Goal: Task Accomplishment & Management: Manage account settings

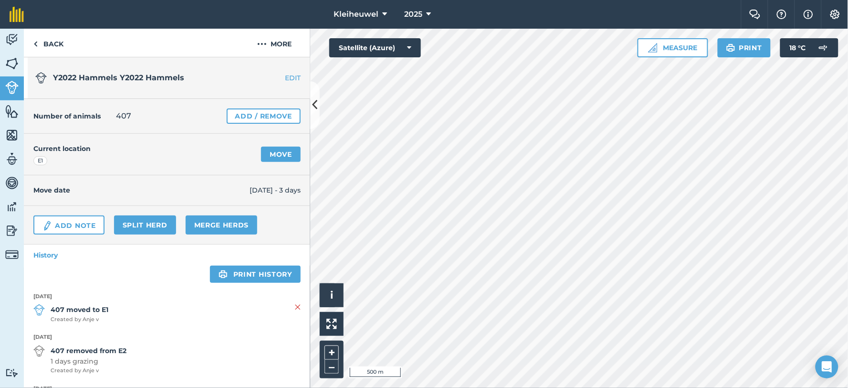
click at [203, 248] on div "Activity Fields Livestock Features Maps Team Vehicles Data Reporting Billing Tu…" at bounding box center [424, 208] width 848 height 359
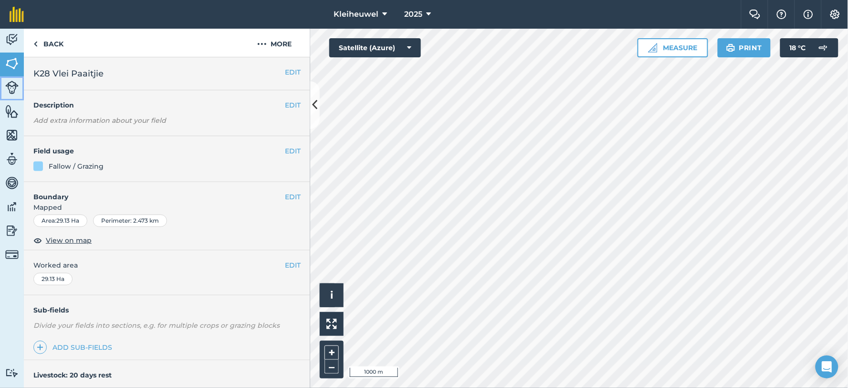
drag, startPoint x: 16, startPoint y: 87, endPoint x: 15, endPoint y: 94, distance: 6.8
click at [16, 87] on img at bounding box center [11, 87] width 13 height 13
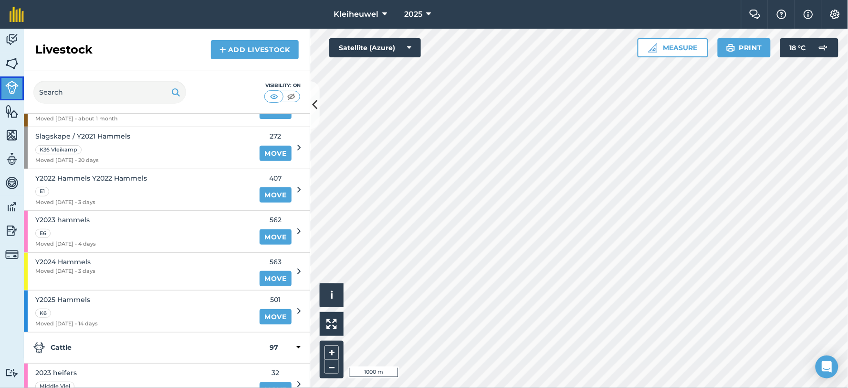
scroll to position [542, 0]
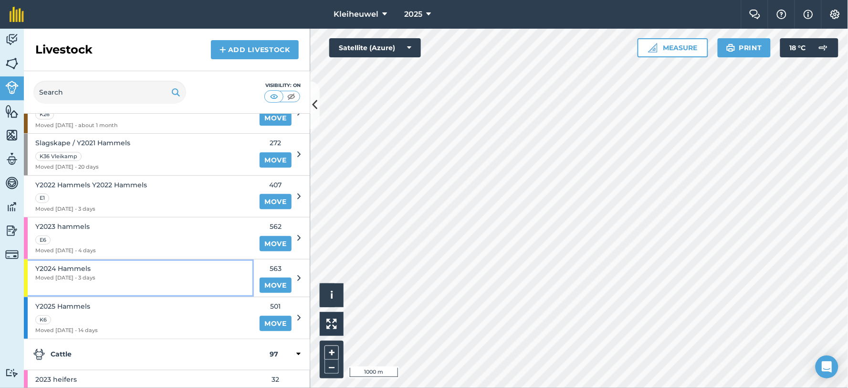
click at [66, 270] on span "Y2024 Hammels" at bounding box center [65, 268] width 60 height 11
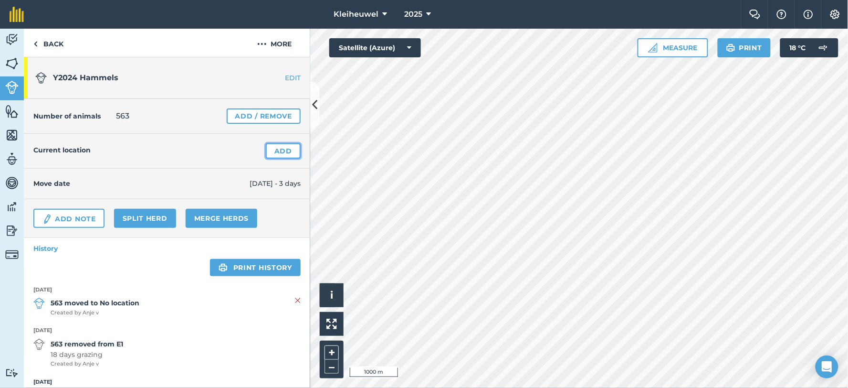
click at [279, 148] on link "Add" at bounding box center [283, 150] width 35 height 15
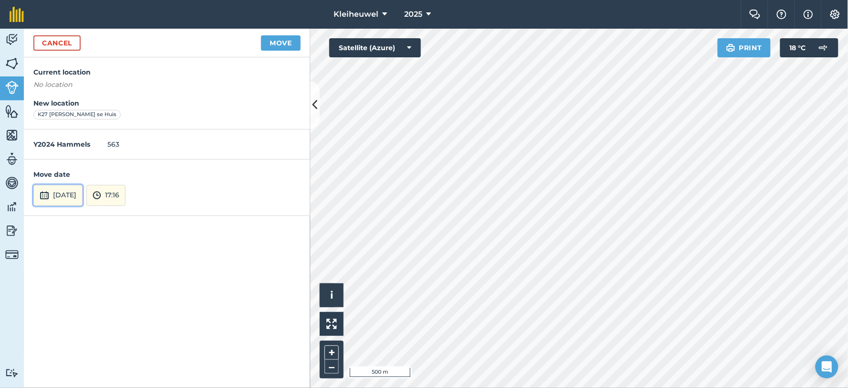
click at [74, 194] on button "[DATE]" at bounding box center [57, 195] width 49 height 21
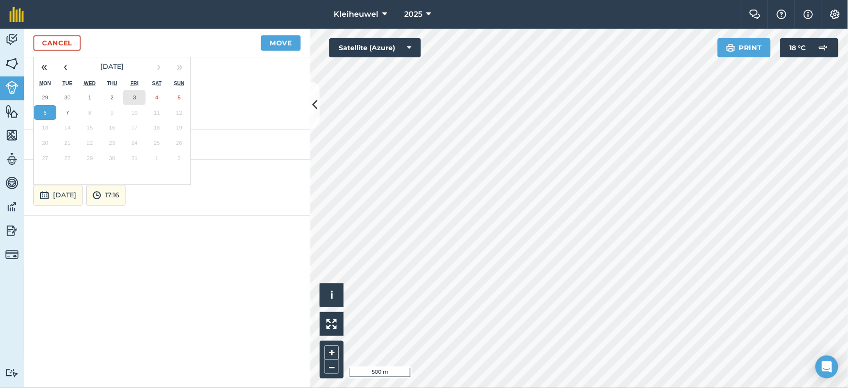
click at [138, 96] on button "3" at bounding box center [134, 97] width 22 height 15
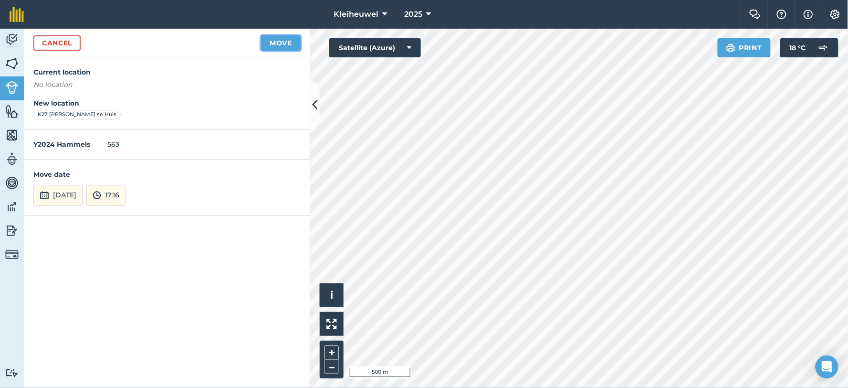
click at [275, 46] on button "Move" at bounding box center [281, 42] width 40 height 15
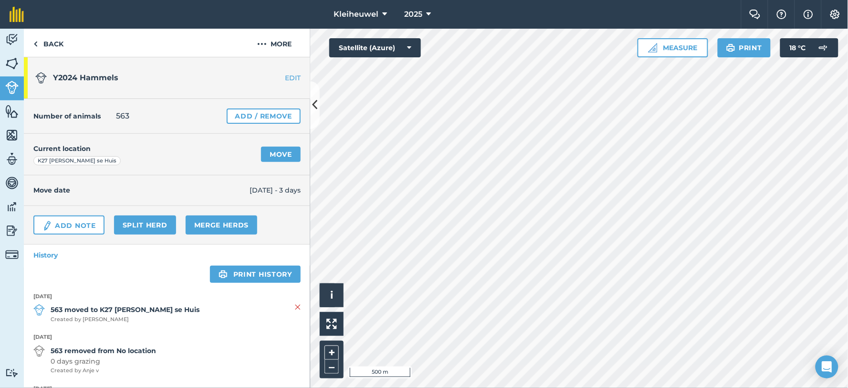
click at [286, 306] on span "563 moved to K27 [PERSON_NAME] se Huis Created by [PERSON_NAME]" at bounding box center [166, 313] width 267 height 19
click at [295, 307] on img at bounding box center [298, 306] width 6 height 11
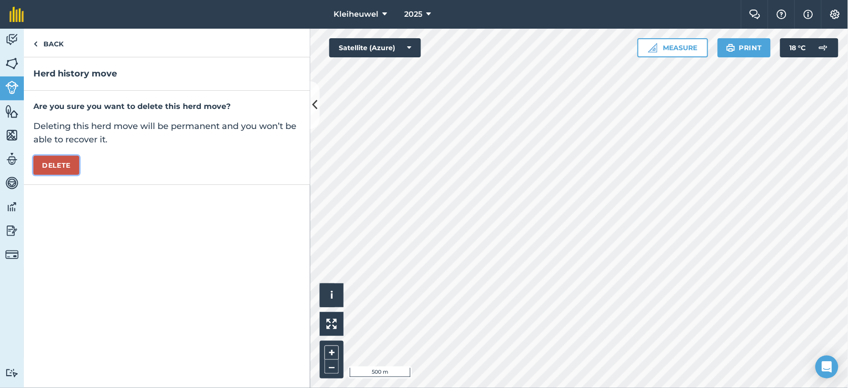
click at [55, 166] on button "Delete" at bounding box center [56, 165] width 46 height 19
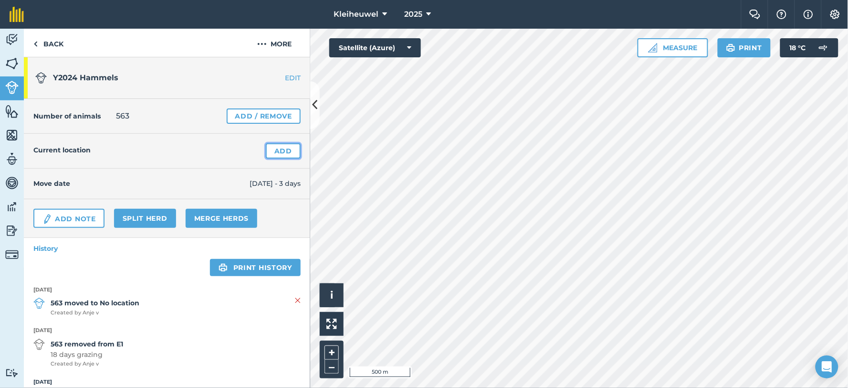
click at [281, 148] on link "Add" at bounding box center [283, 150] width 35 height 15
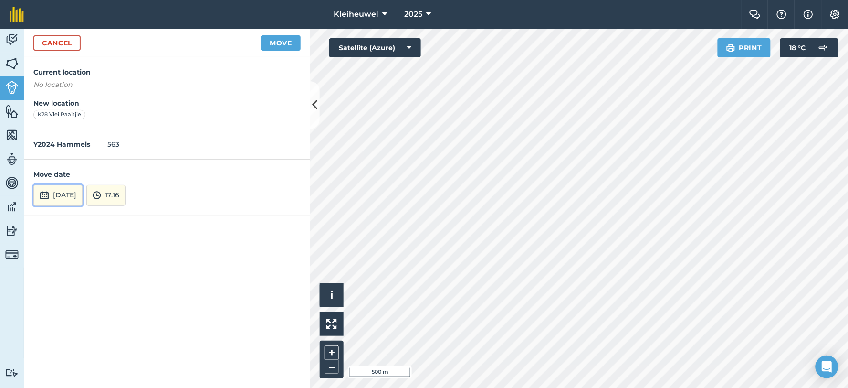
click at [69, 187] on button "[DATE]" at bounding box center [57, 195] width 49 height 21
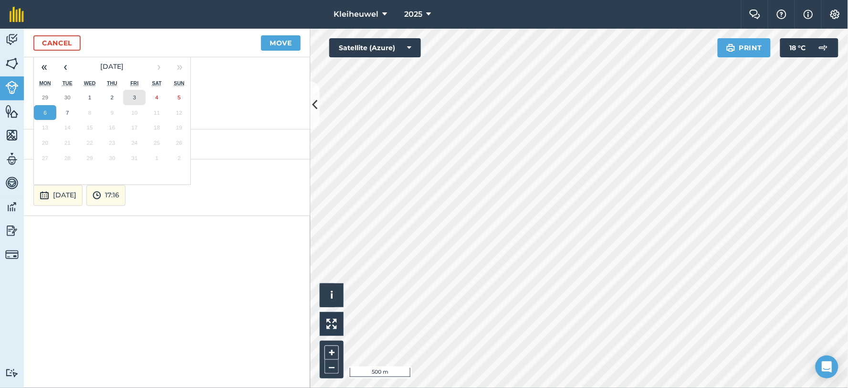
click at [133, 99] on abbr "3" at bounding box center [134, 97] width 3 height 6
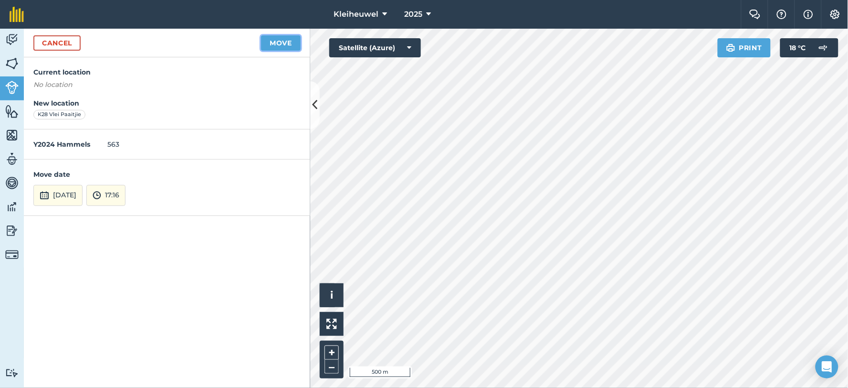
click at [278, 43] on button "Move" at bounding box center [281, 42] width 40 height 15
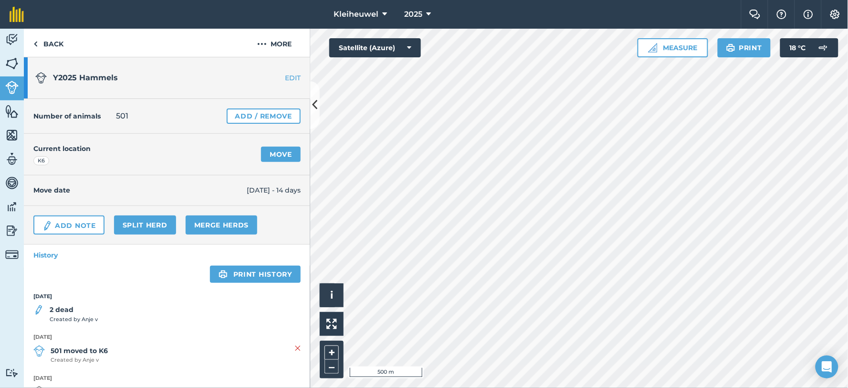
click at [610, 387] on html "Kleiheuwel 2025 Farm Chat Help Info Settings Kleiheuwel - 2025 Reproduced with …" at bounding box center [424, 194] width 848 height 388
click at [613, 387] on html "Kleiheuwel 2025 Farm Chat Help Info Settings Kleiheuwel - 2025 Reproduced with …" at bounding box center [424, 194] width 848 height 388
